Goal: Information Seeking & Learning: Learn about a topic

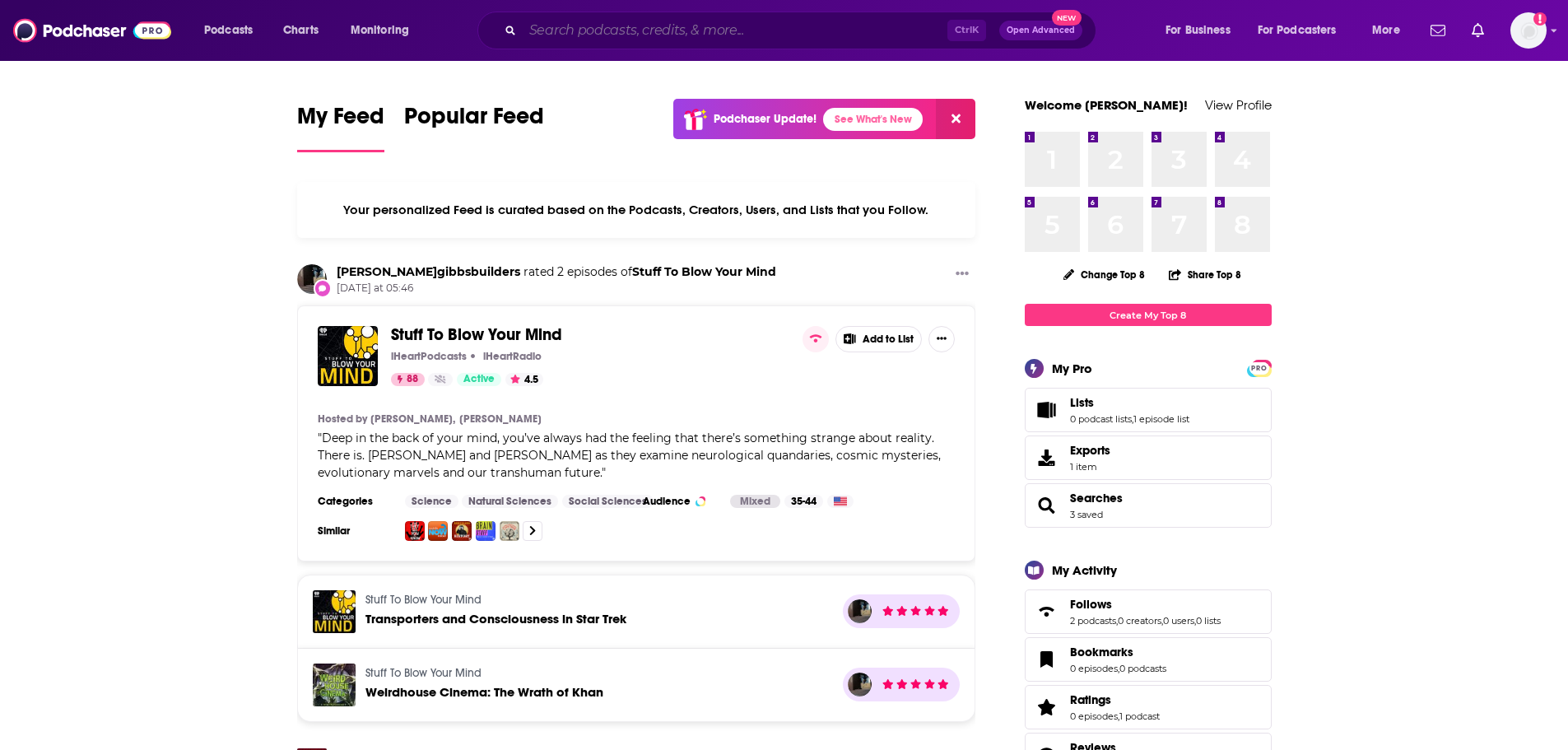
click at [589, 38] on input "Search podcasts, credits, & more..." at bounding box center [735, 30] width 425 height 27
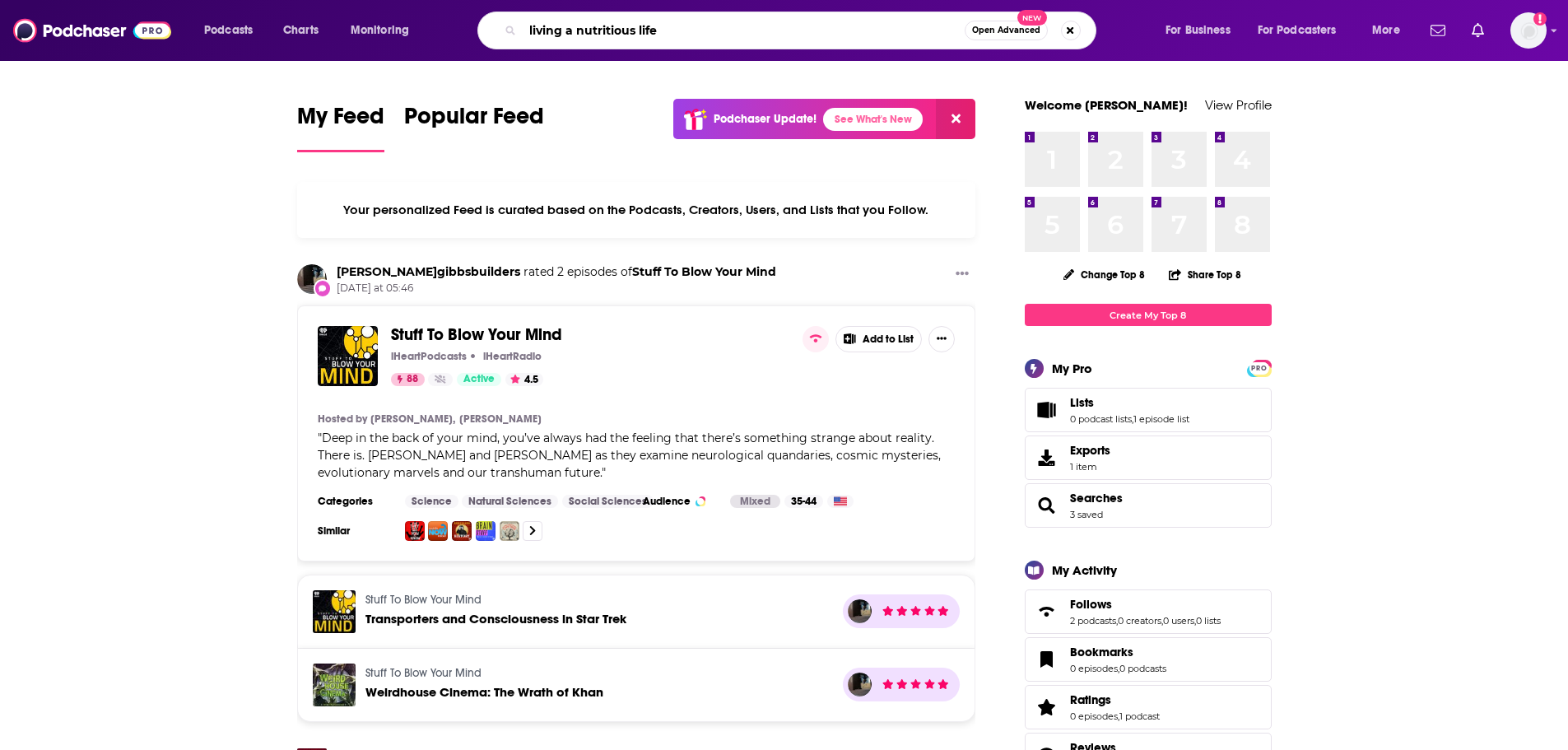
type input "living a nutritious life"
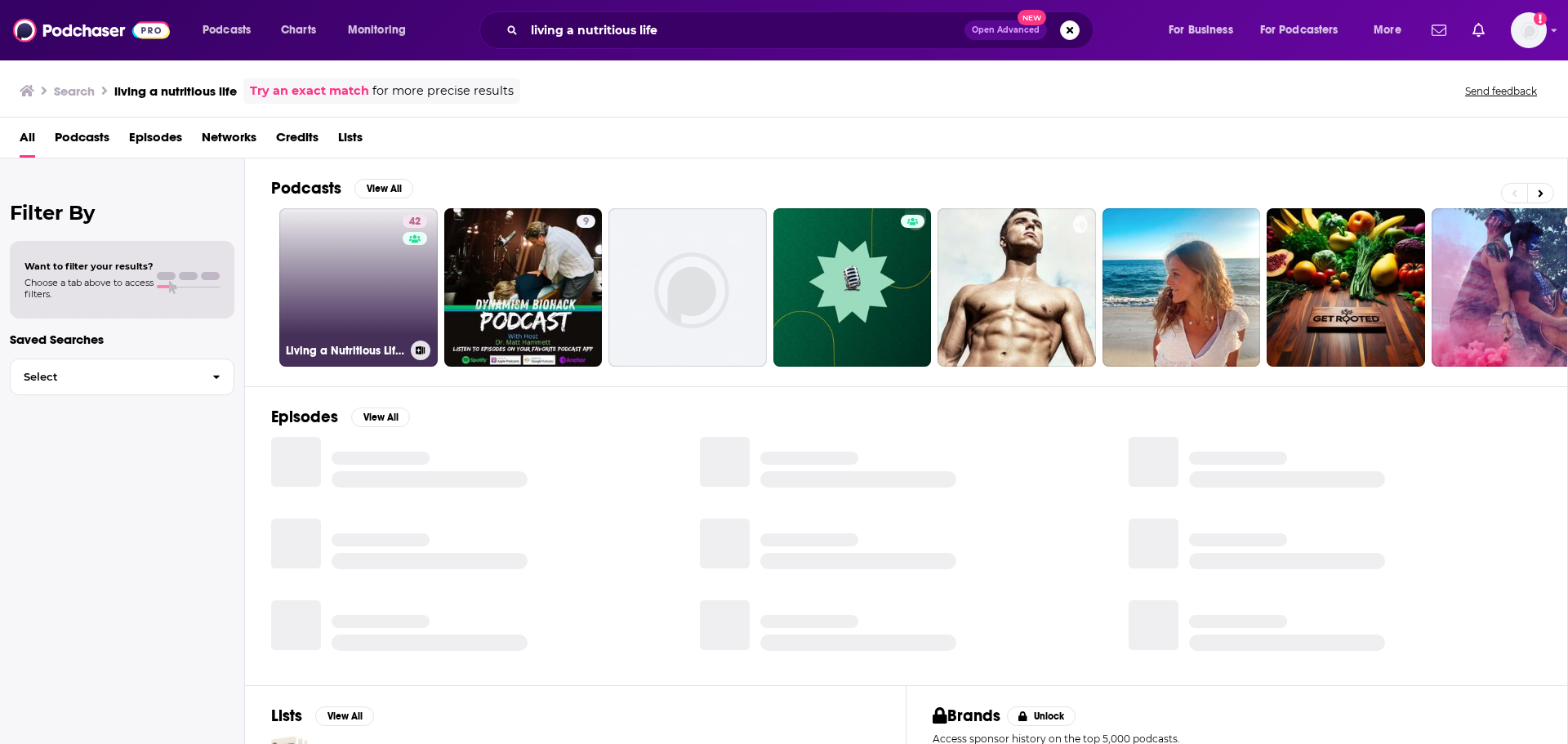
click at [372, 266] on link "42 Living a Nutritious Life with [PERSON_NAME]" at bounding box center [359, 287] width 159 height 159
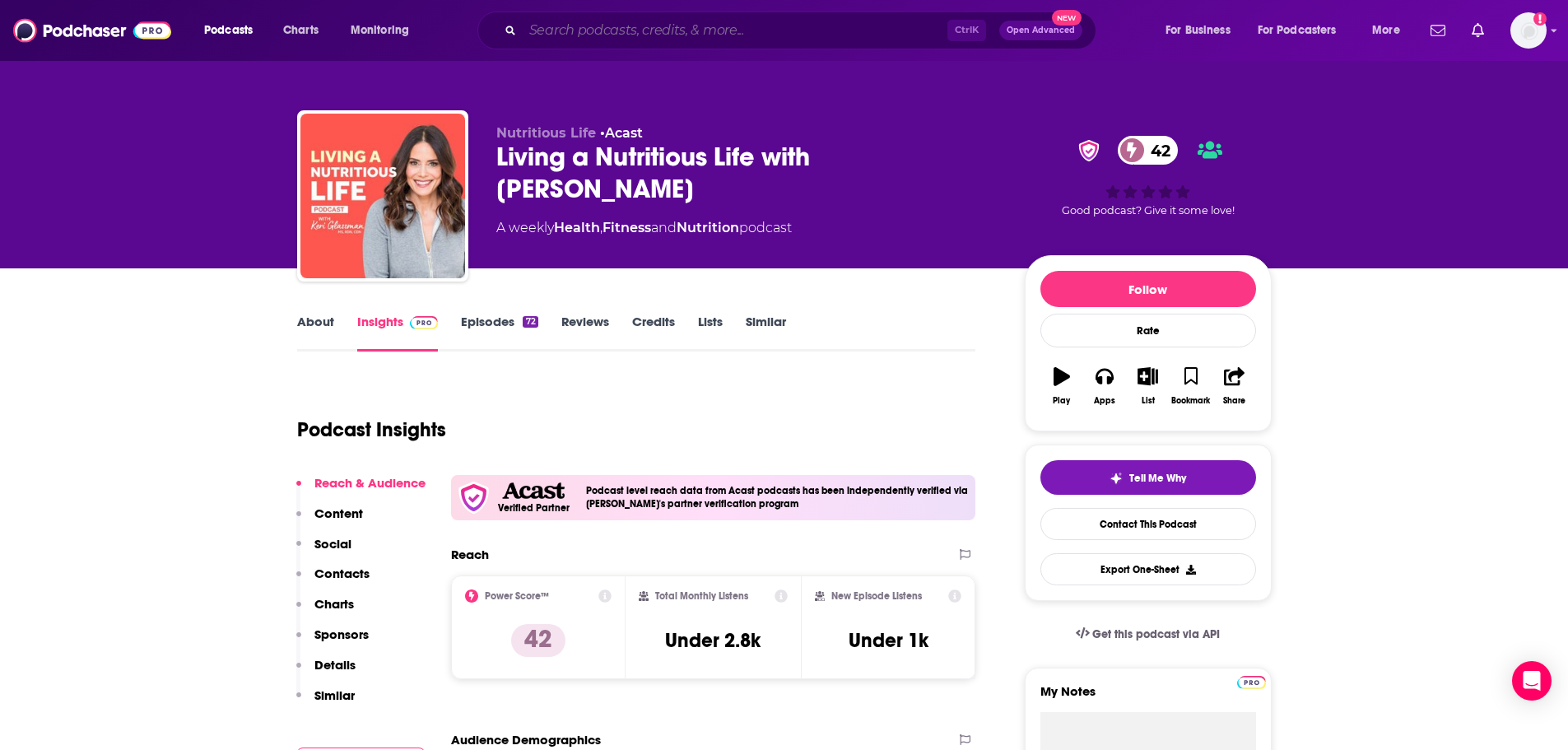
click at [561, 26] on input "Search podcasts, credits, & more..." at bounding box center [735, 30] width 425 height 27
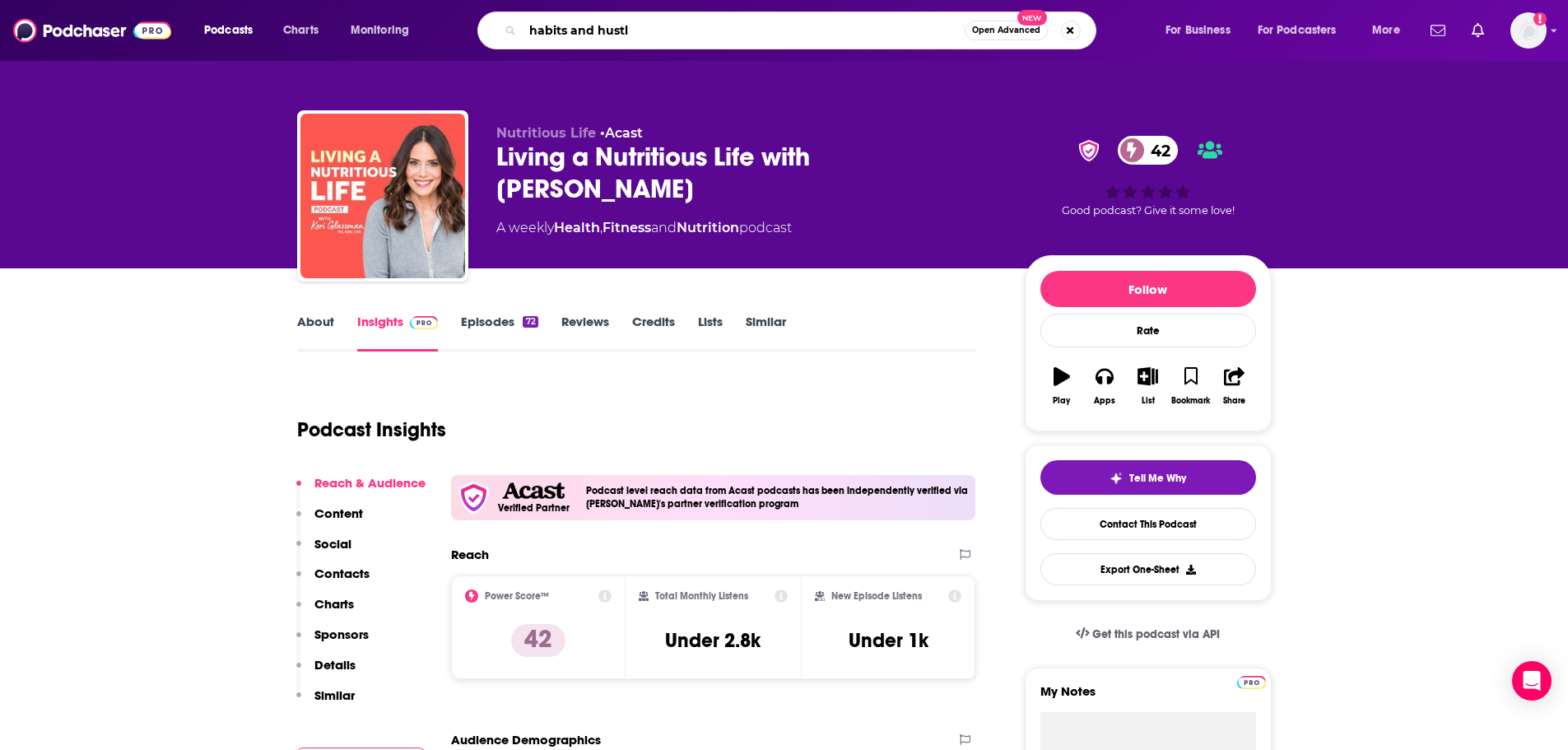
type input "habits and hustle"
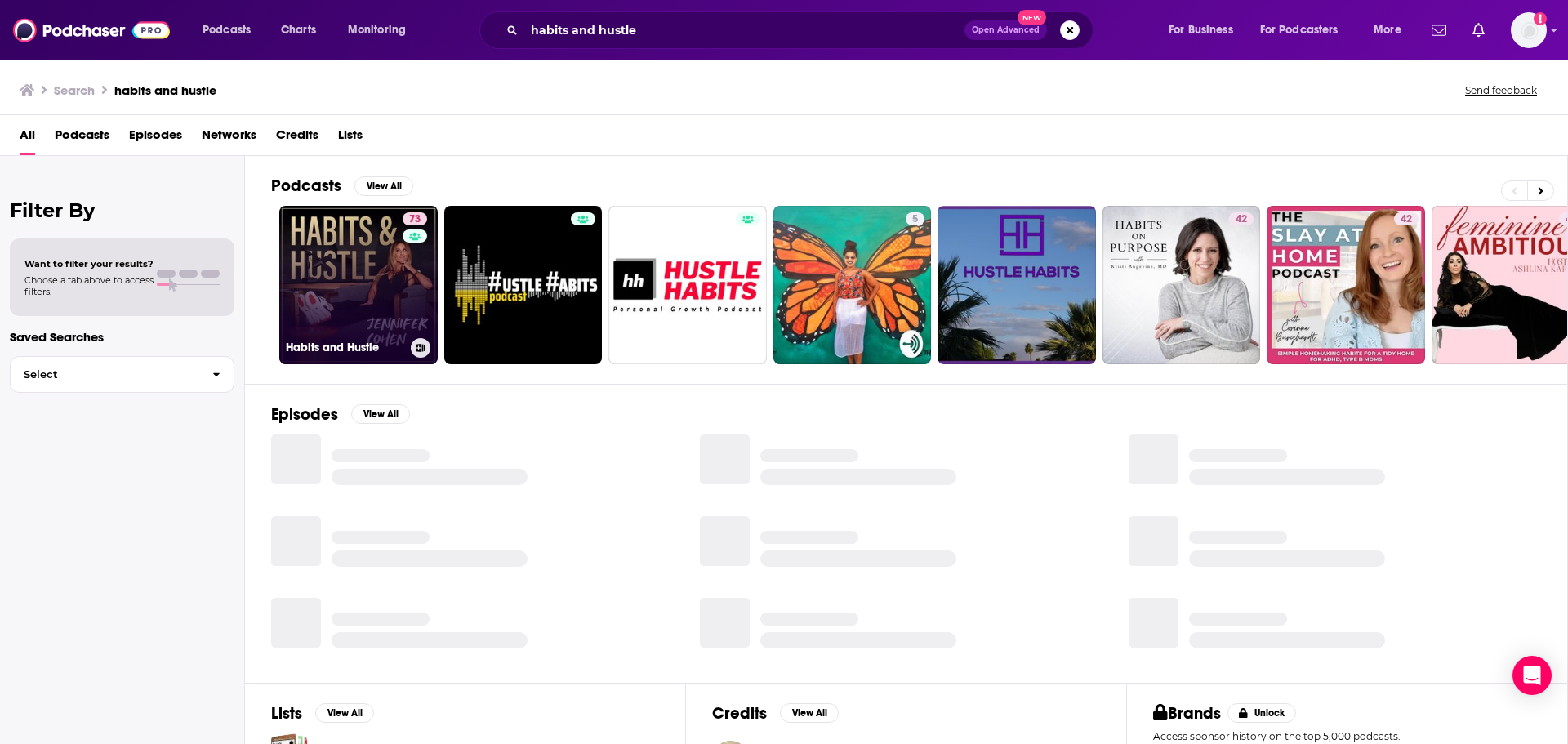
click at [320, 279] on link "73 Habits and Hustle" at bounding box center [359, 286] width 159 height 159
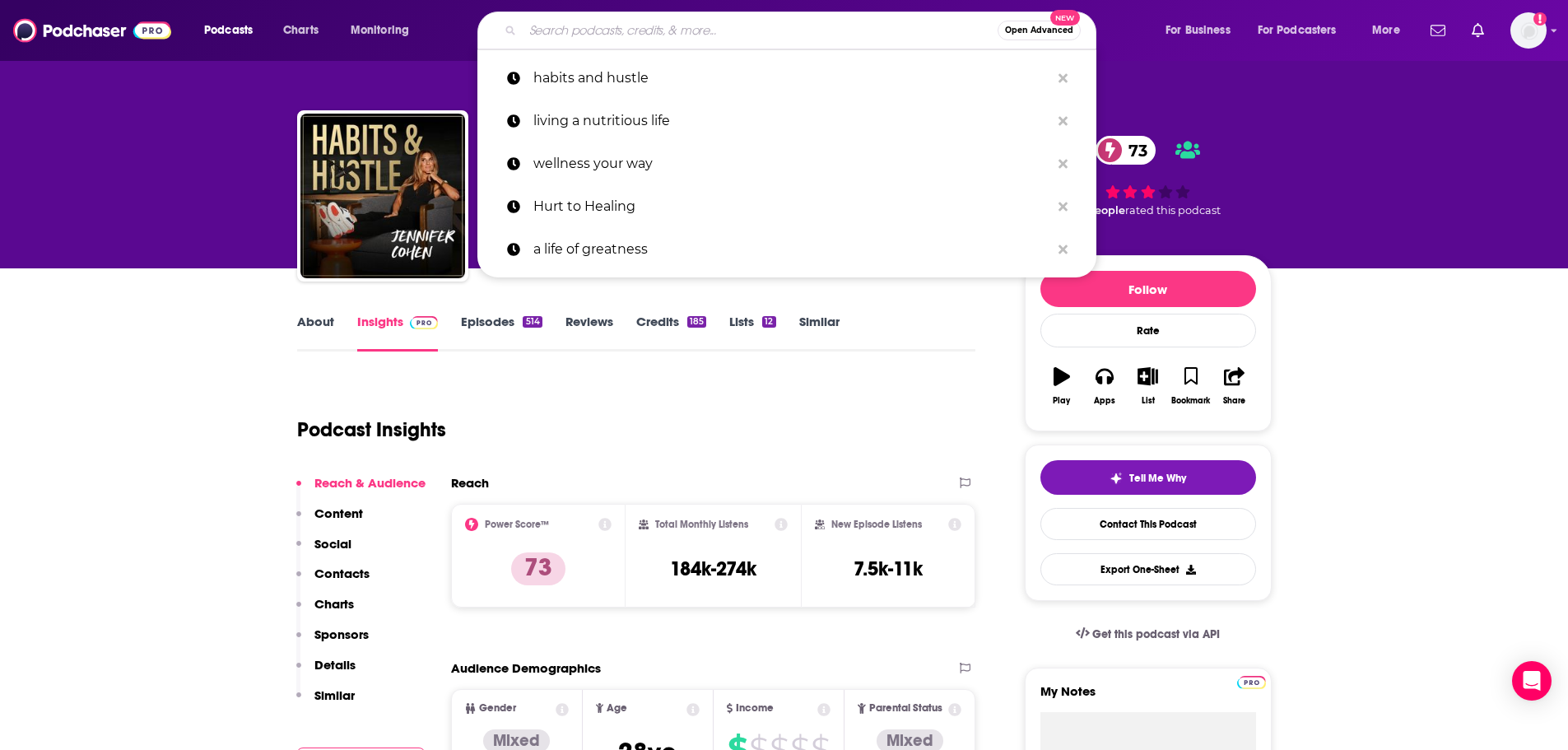
click at [566, 41] on input "Search podcasts, credits, & more..." at bounding box center [760, 30] width 475 height 27
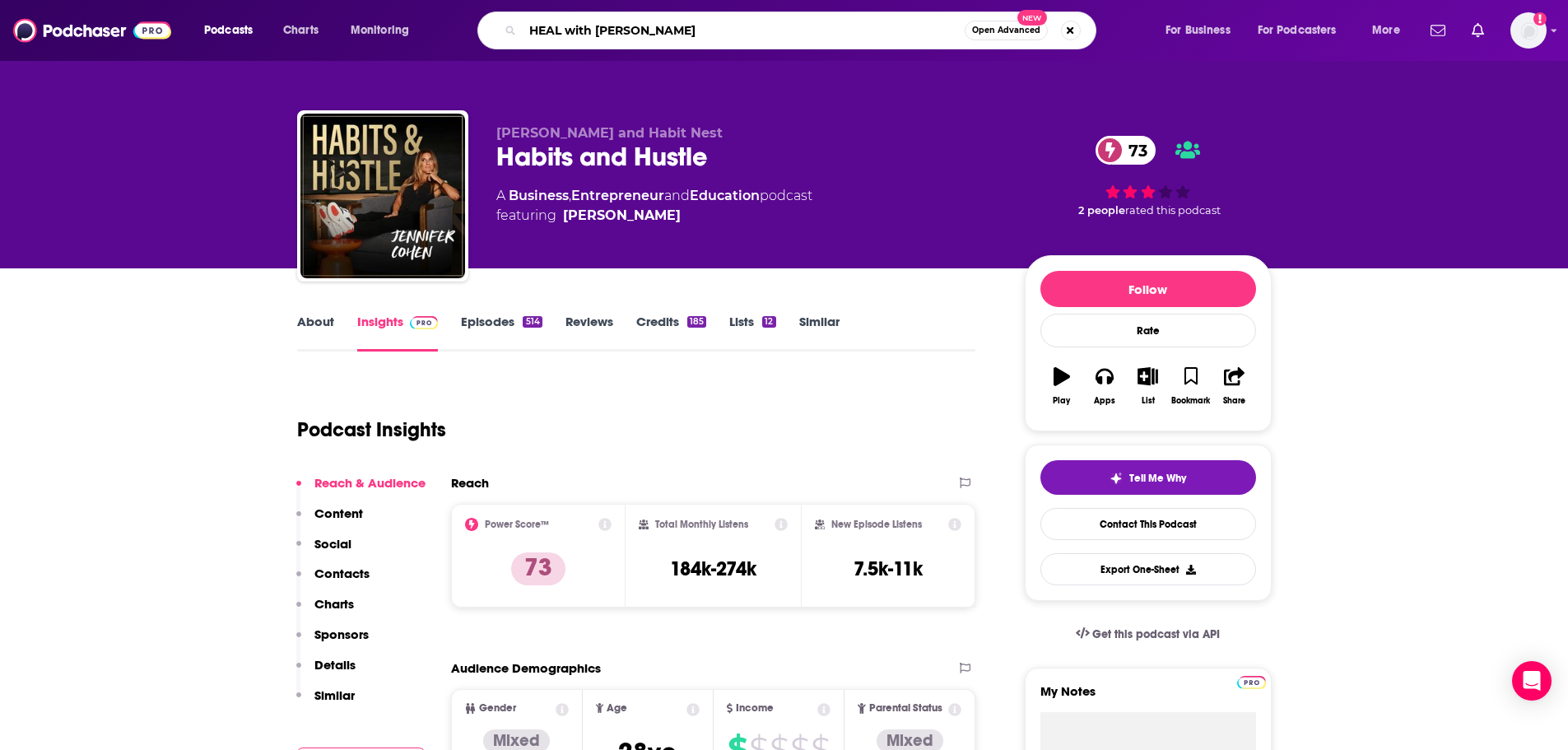
type input "HEAL with [PERSON_NAME]"
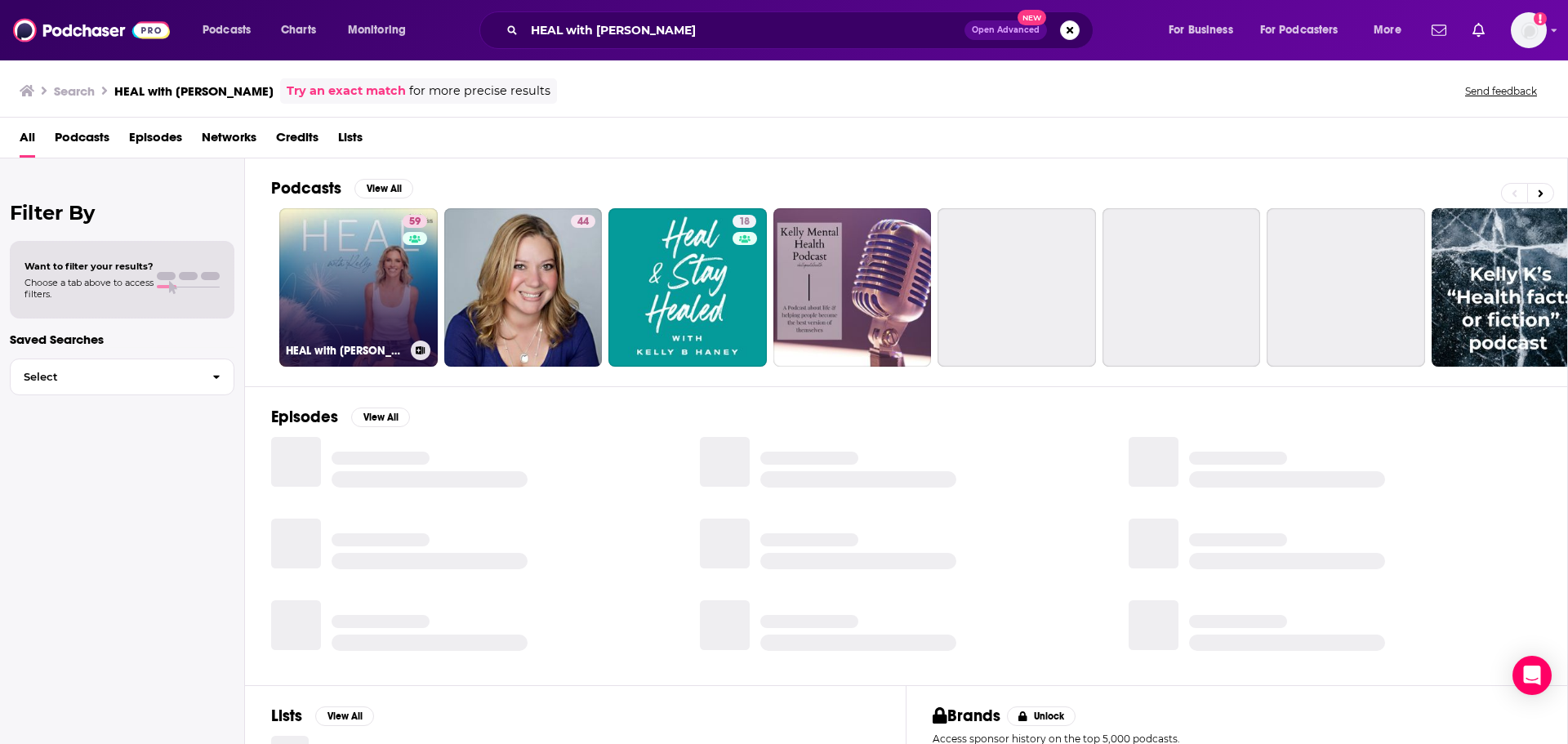
click at [398, 290] on link "59 HEAL with [PERSON_NAME]" at bounding box center [359, 287] width 159 height 159
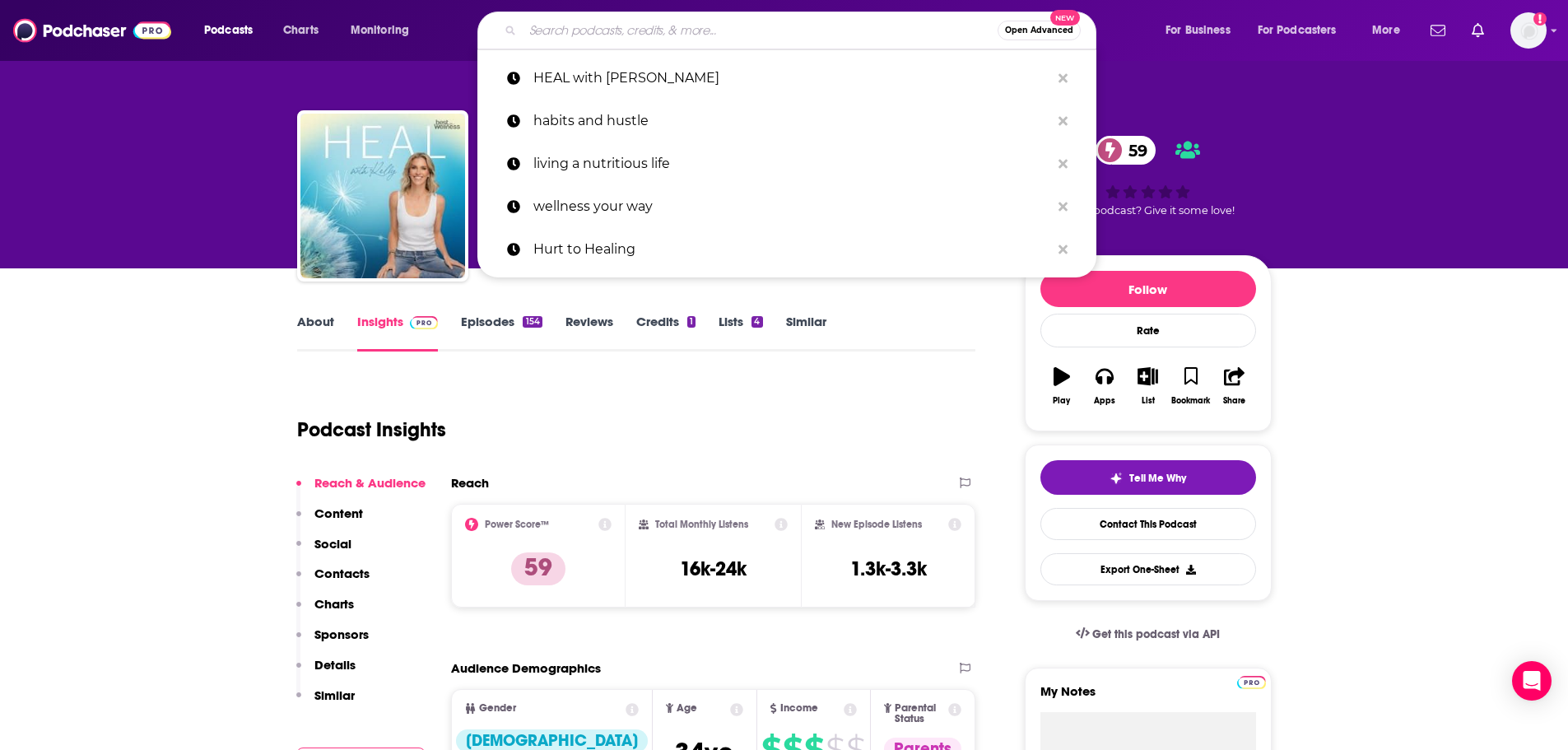
click at [556, 36] on input "Search podcasts, credits, & more..." at bounding box center [760, 30] width 475 height 27
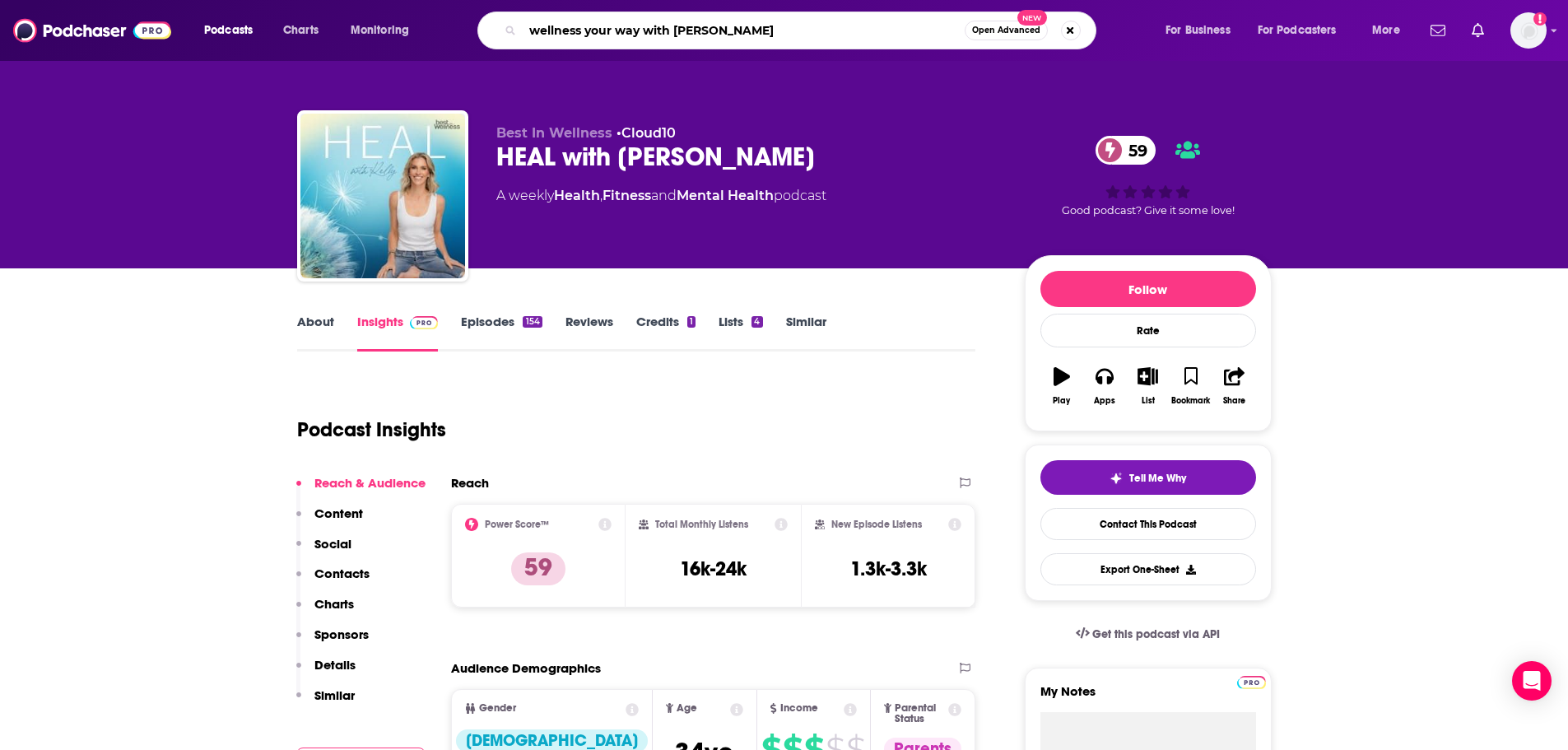
type input "wellness your way with [PERSON_NAME]"
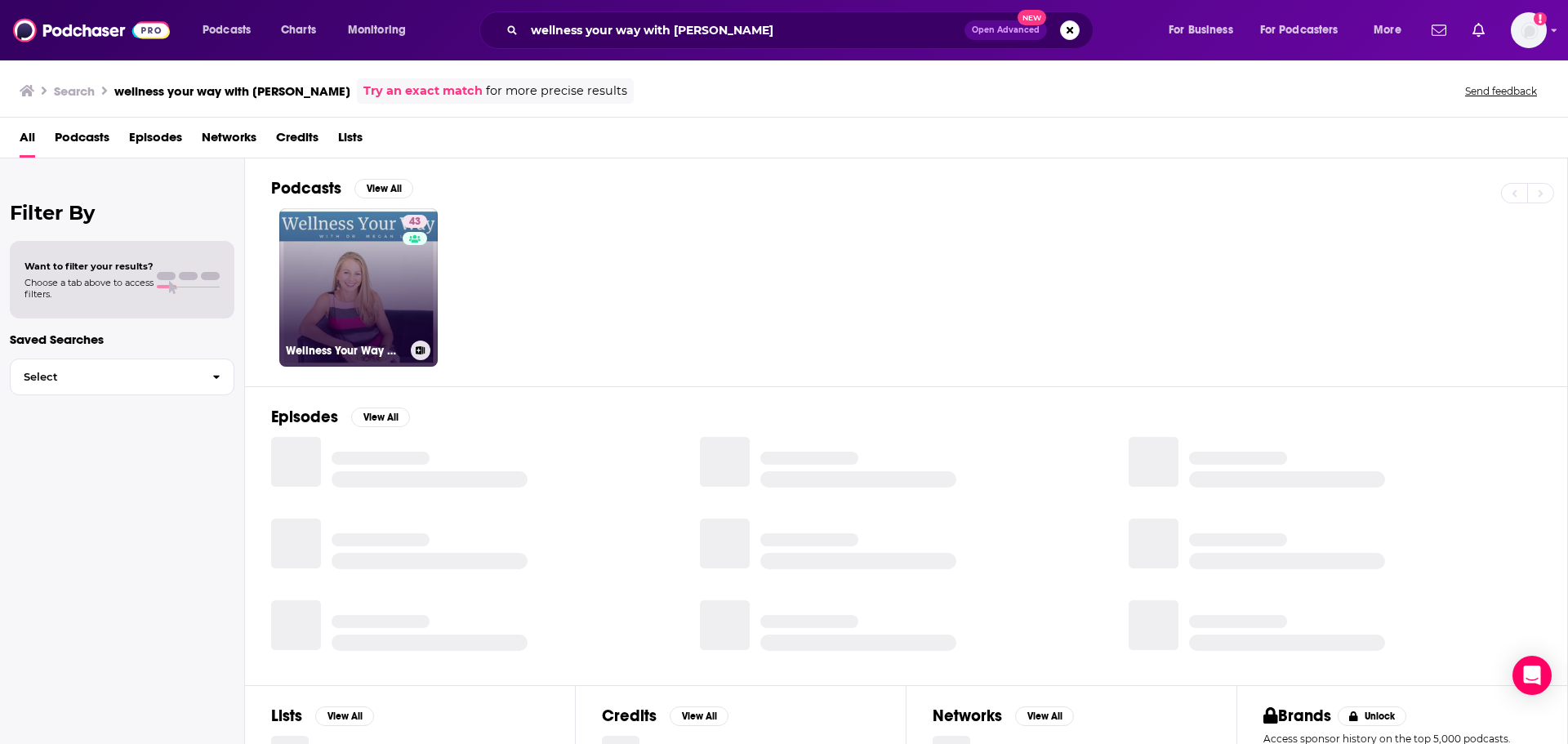
click at [334, 279] on link "43 Wellness Your Way with [PERSON_NAME]" at bounding box center [359, 287] width 159 height 159
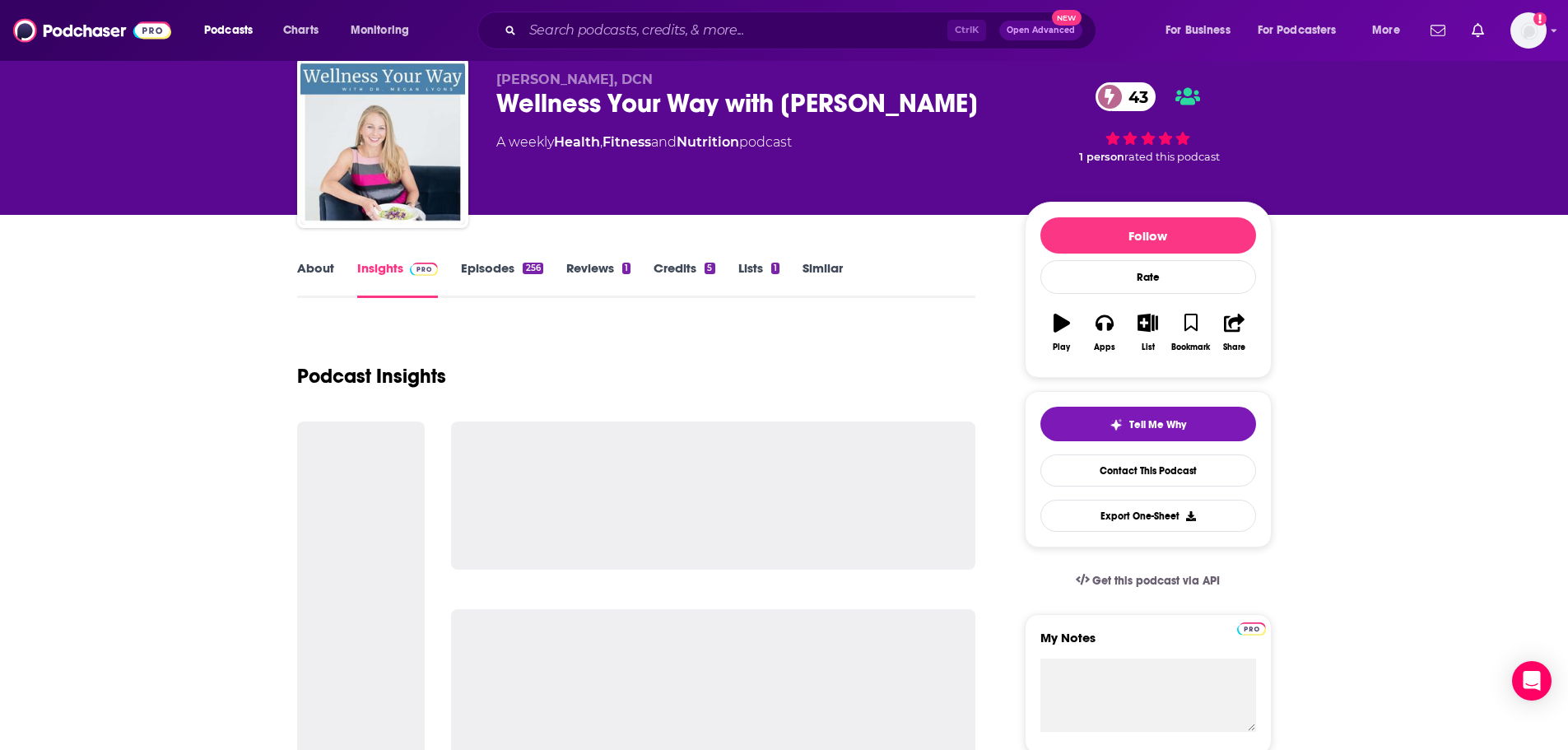
scroll to position [83, 0]
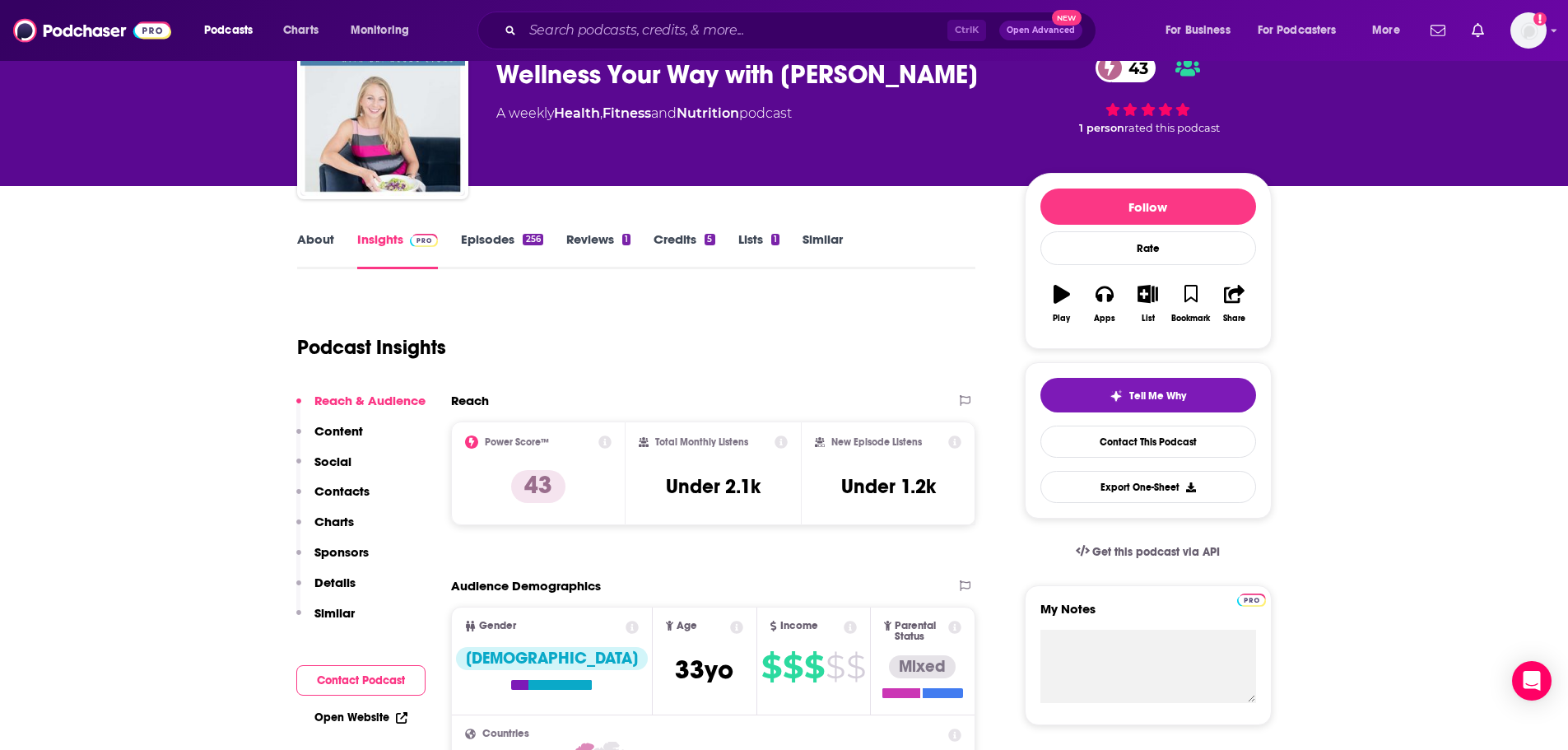
click at [779, 360] on div "Podcast Insights" at bounding box center [631, 338] width 666 height 84
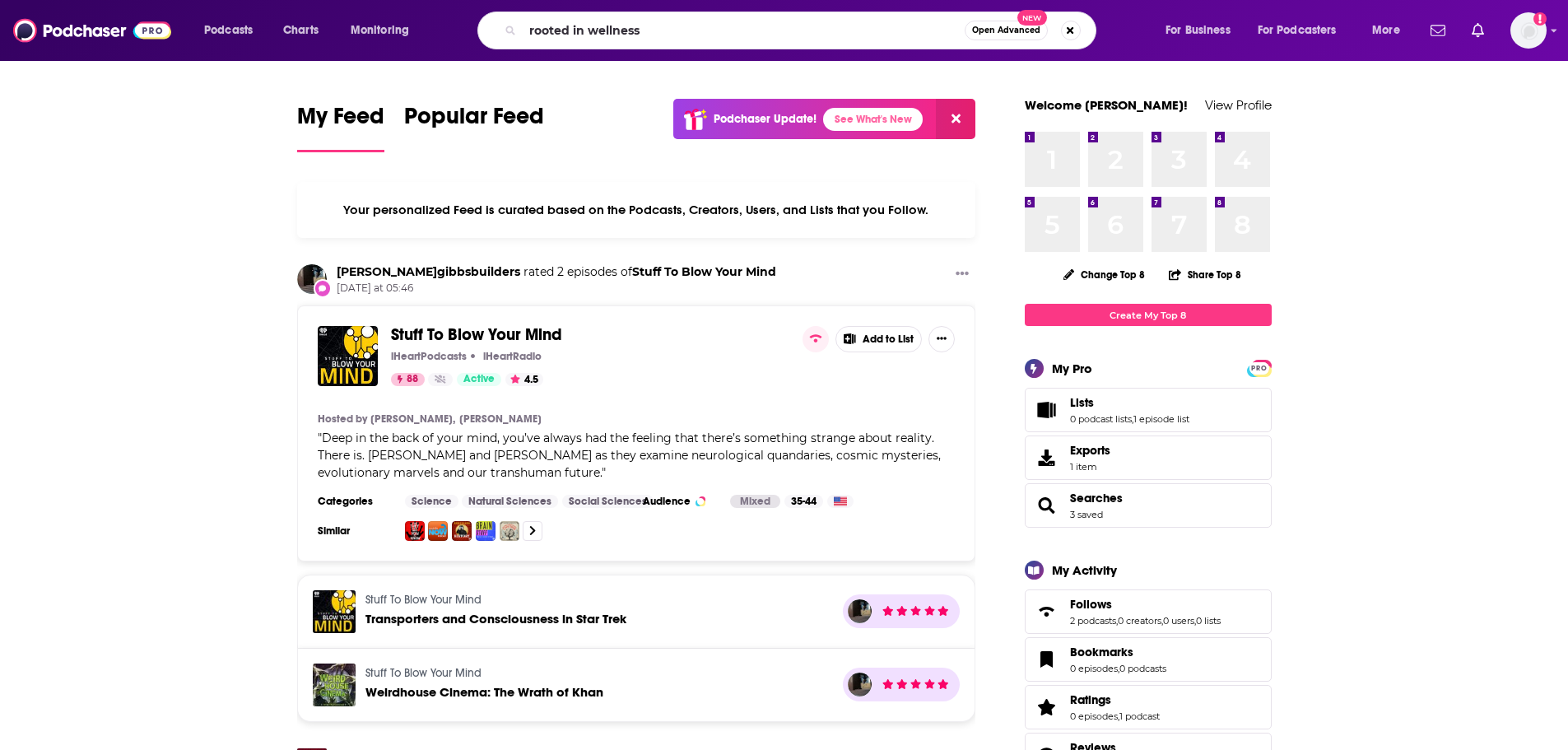
type input "rooted in wellness"
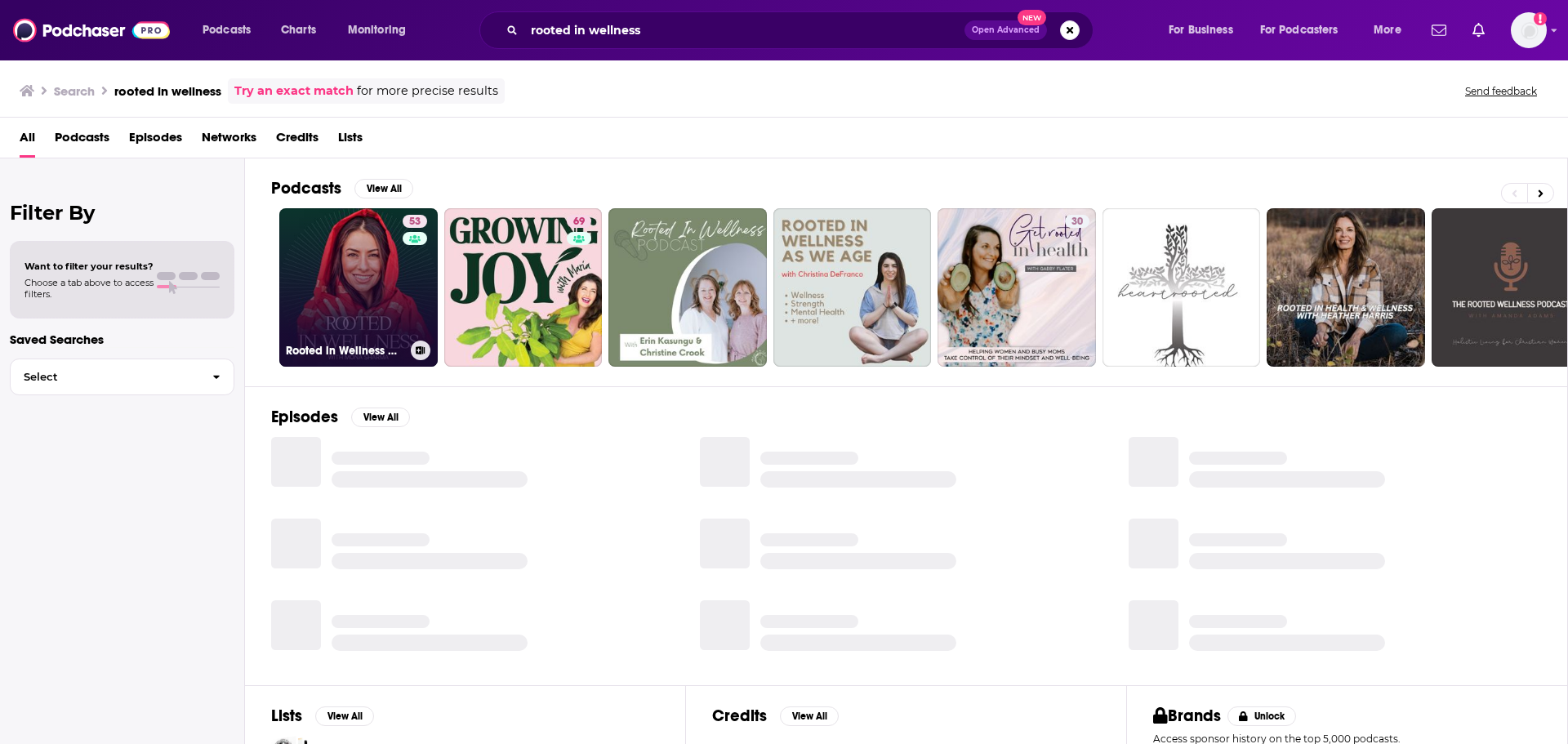
click at [359, 280] on link "53 Rooted in Wellness with Mona Sharma" at bounding box center [359, 287] width 159 height 159
